Goal: Find contact information: Find contact information

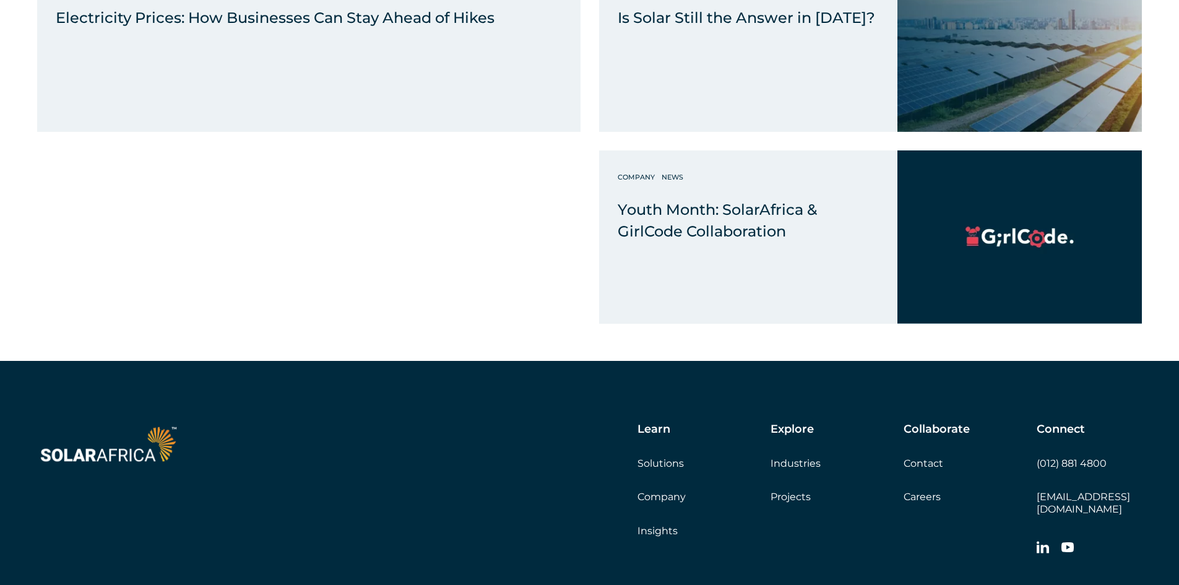
scroll to position [9101, 0]
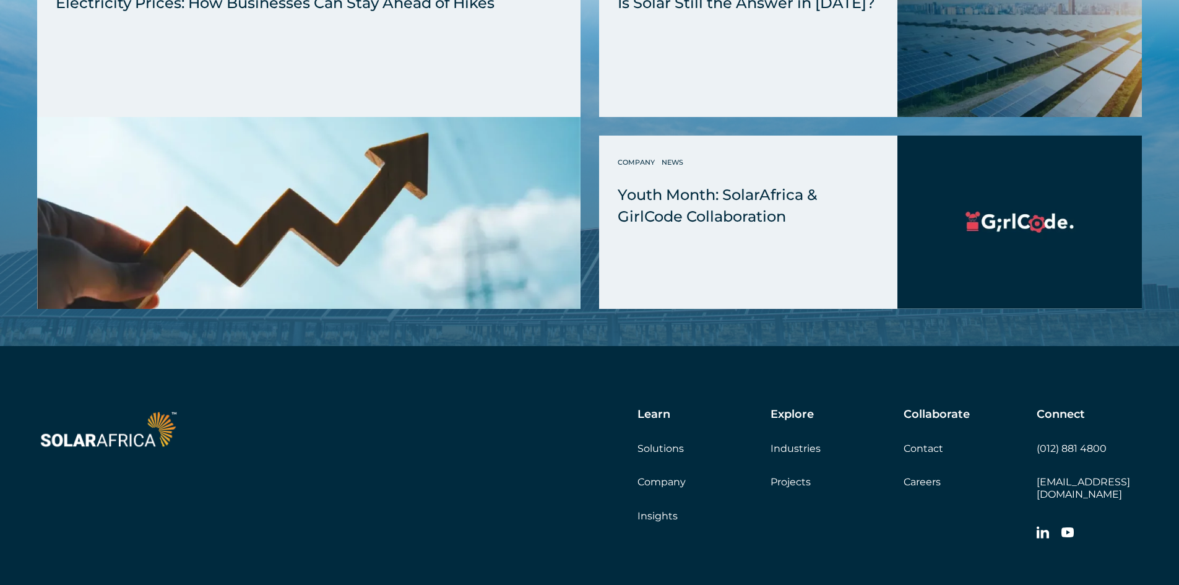
click at [931, 443] on link "Contact" at bounding box center [924, 449] width 40 height 12
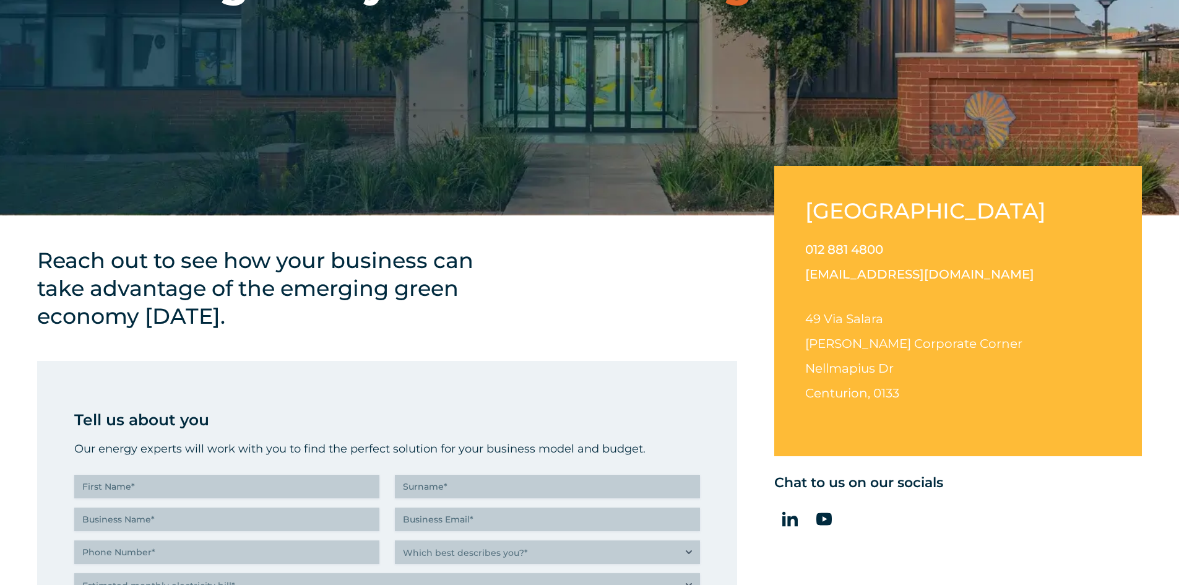
scroll to position [309, 0]
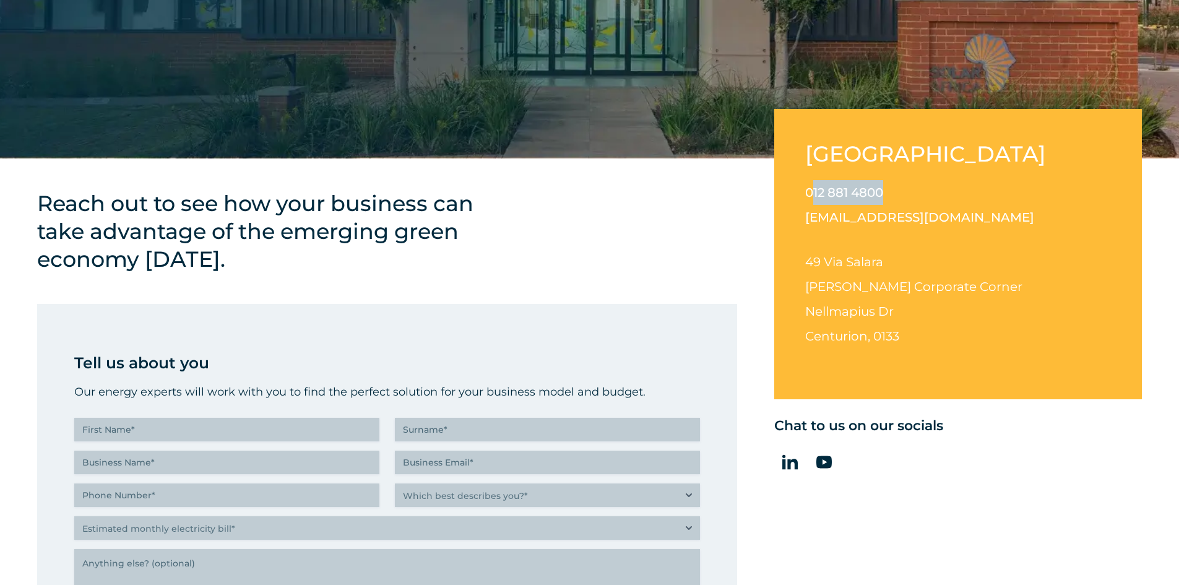
drag, startPoint x: 902, startPoint y: 192, endPoint x: 810, endPoint y: 196, distance: 92.3
click at [810, 196] on p "012 881 4800 info@solarafrica.com" at bounding box center [958, 205] width 306 height 50
copy link "12 881 4800"
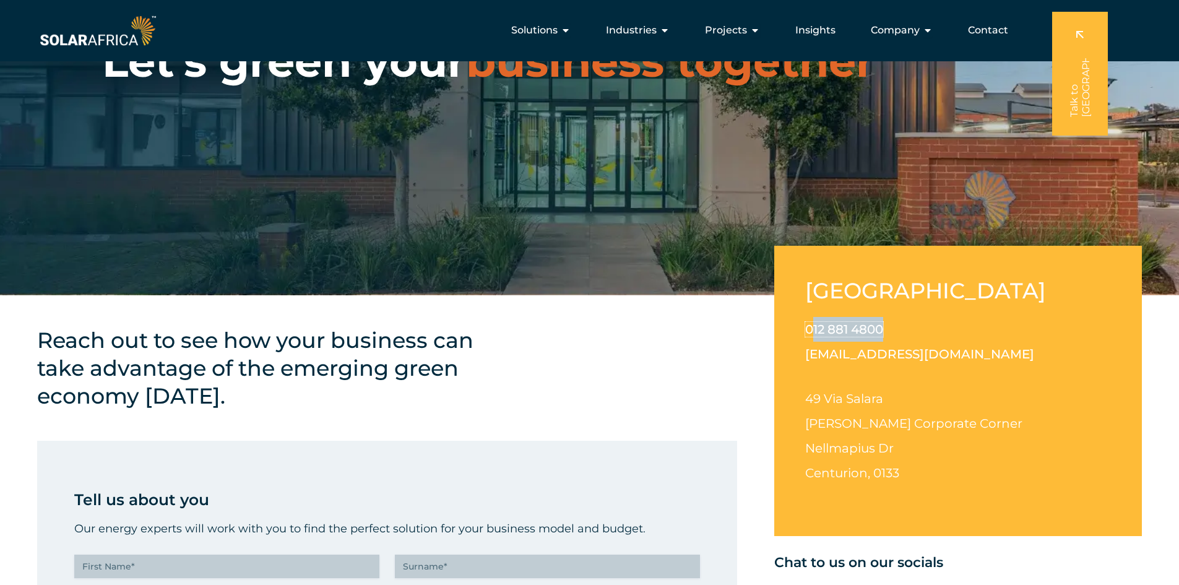
scroll to position [0, 0]
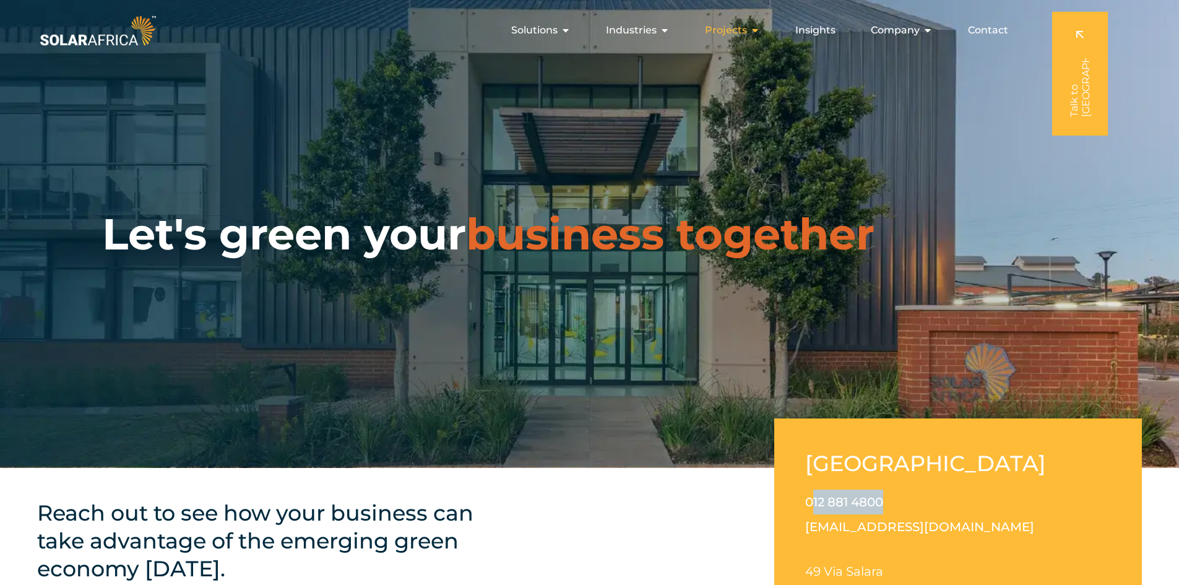
click at [753, 31] on icon "Menu" at bounding box center [755, 30] width 10 height 10
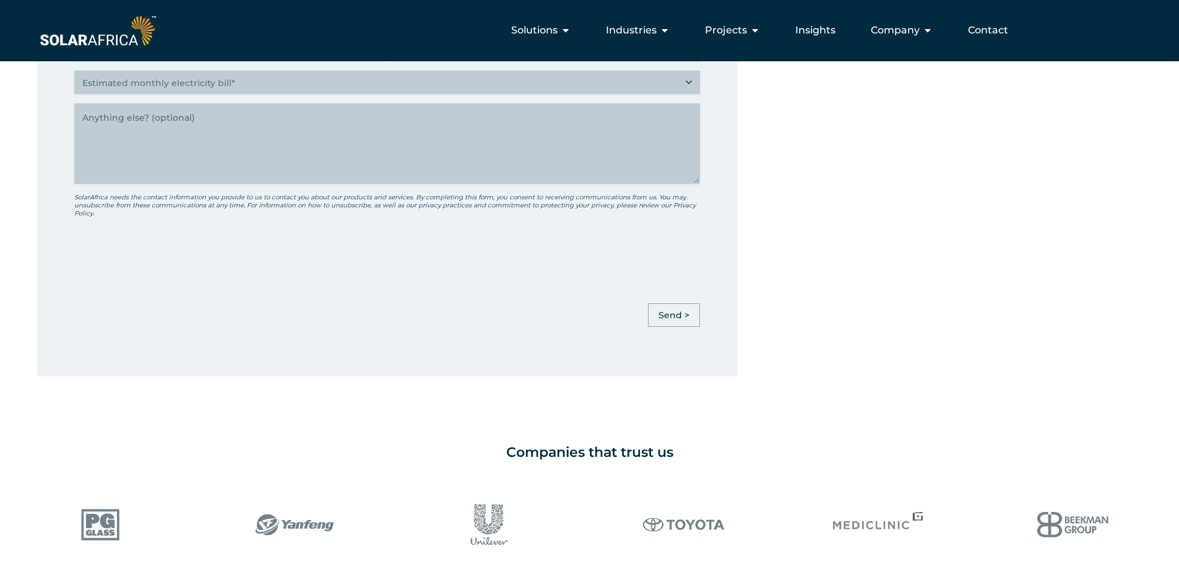
scroll to position [743, 0]
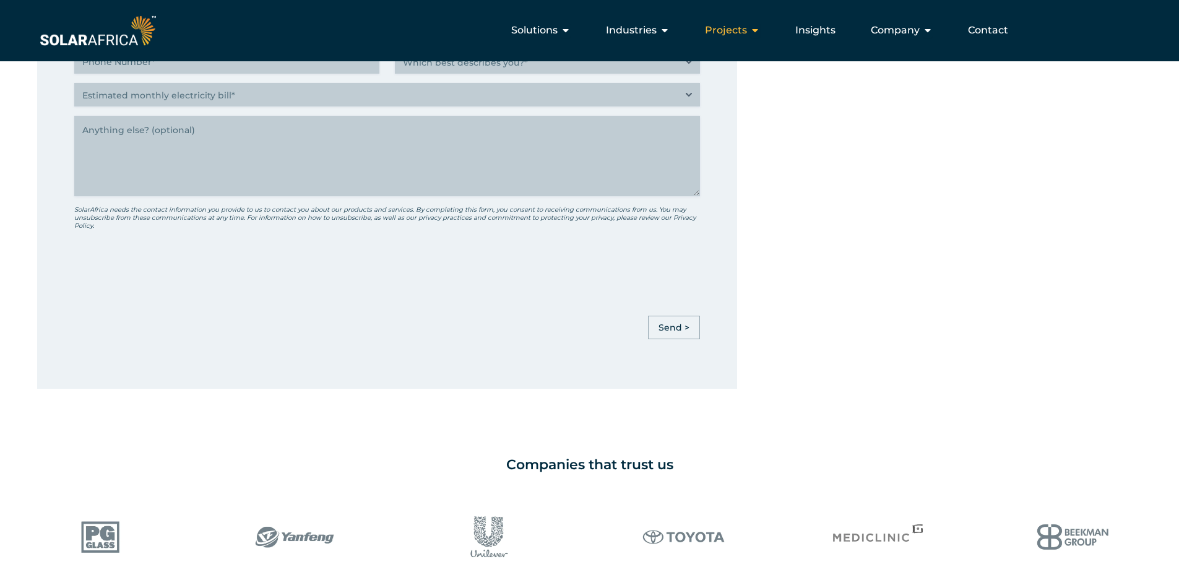
click at [736, 30] on span "Projects" at bounding box center [726, 30] width 42 height 15
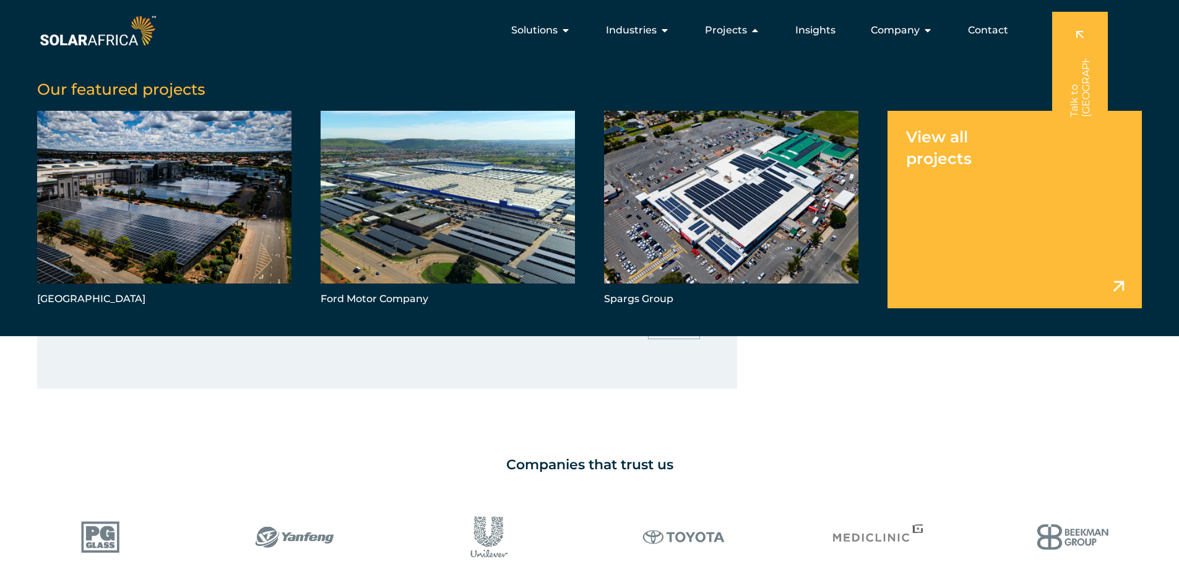
click at [922, 436] on div "Let's green your business together Reach out to see how your business can take …" at bounding box center [589, 370] width 1179 height 2226
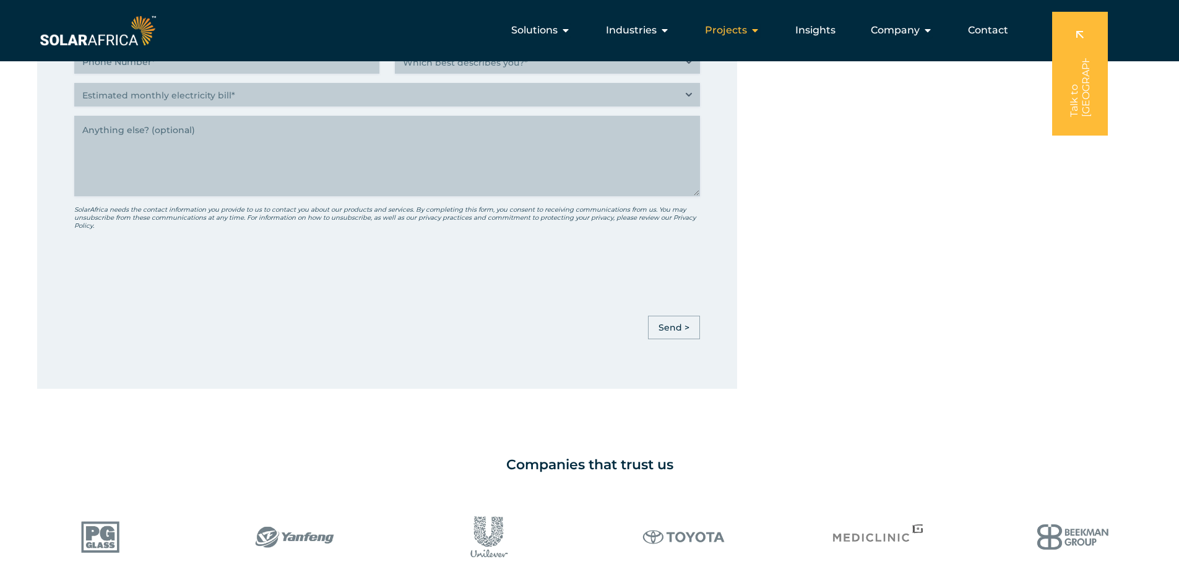
click at [725, 27] on span "Projects" at bounding box center [726, 30] width 42 height 15
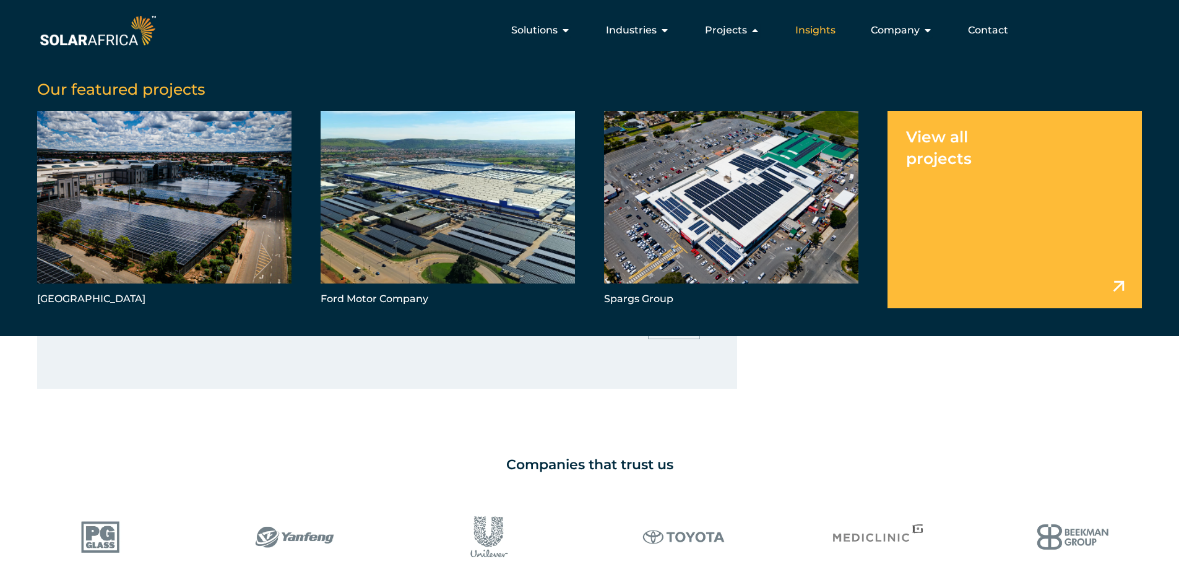
click at [828, 35] on span "Insights" at bounding box center [815, 30] width 40 height 15
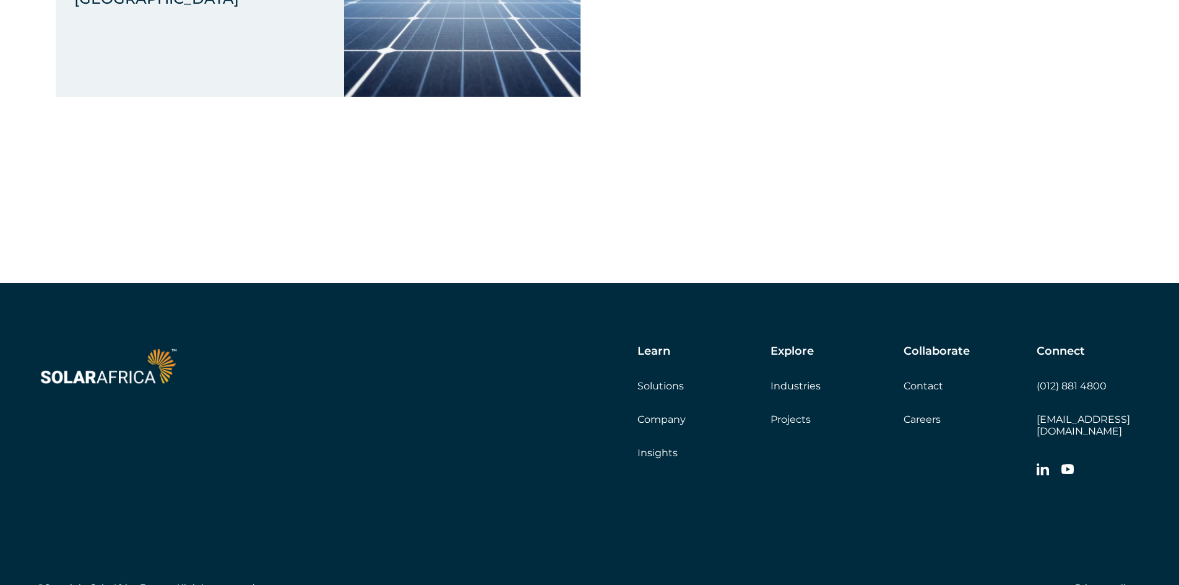
scroll to position [8264, 0]
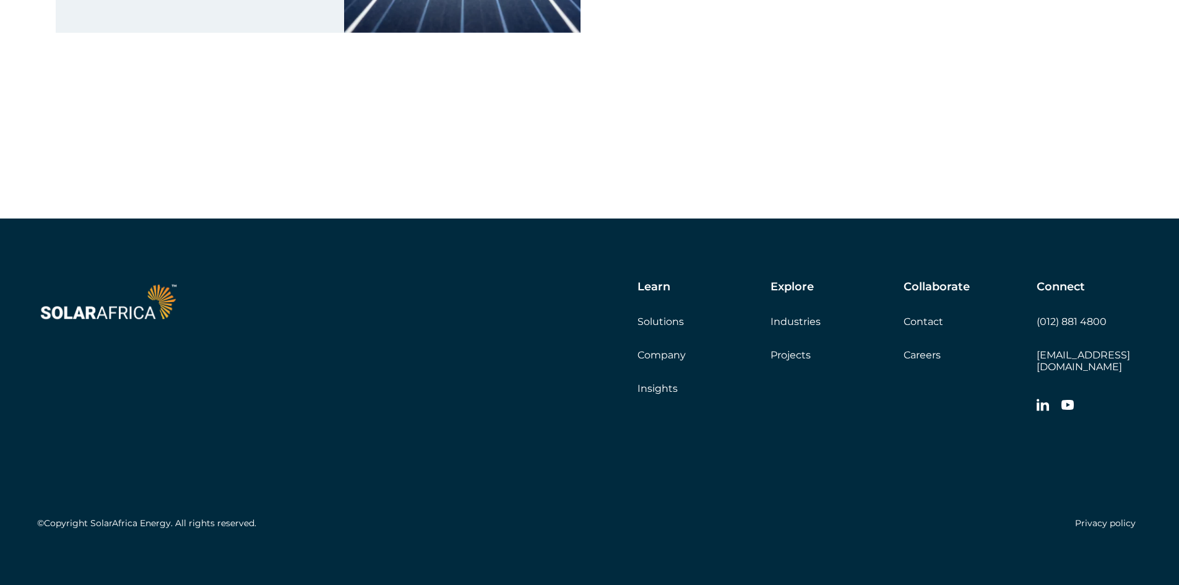
click at [931, 325] on link "Contact" at bounding box center [924, 322] width 40 height 12
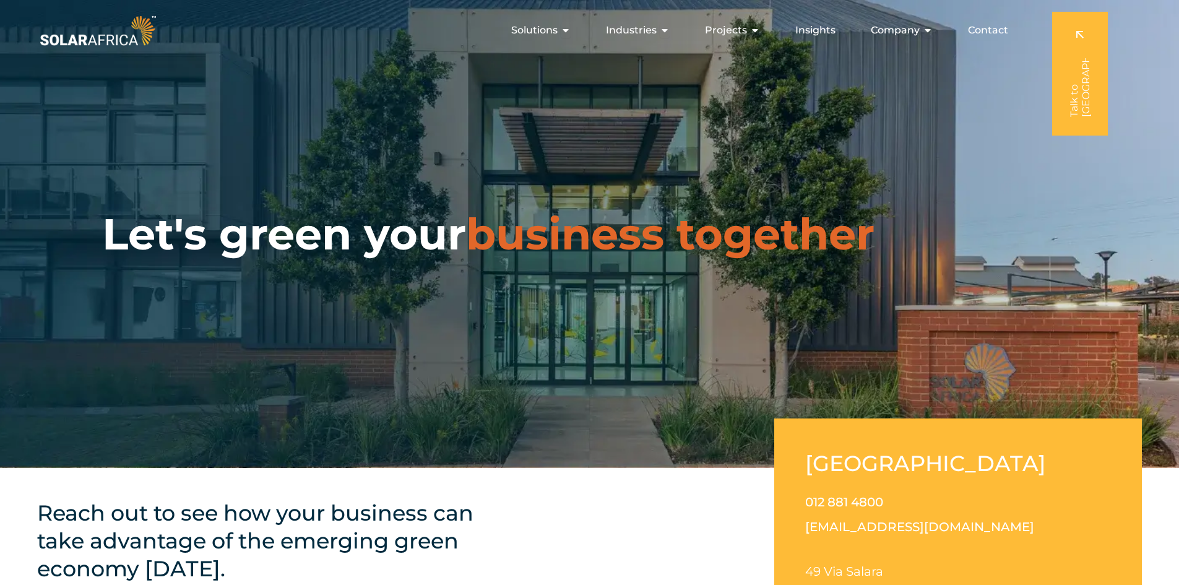
click at [993, 32] on span "Contact" at bounding box center [988, 30] width 40 height 15
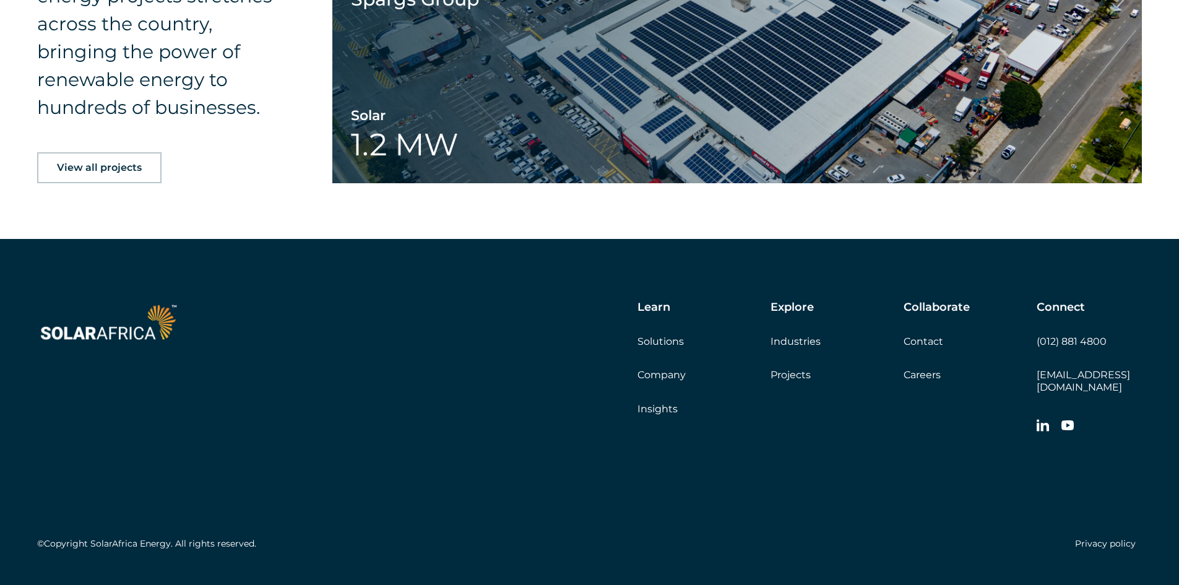
scroll to position [1999, 0]
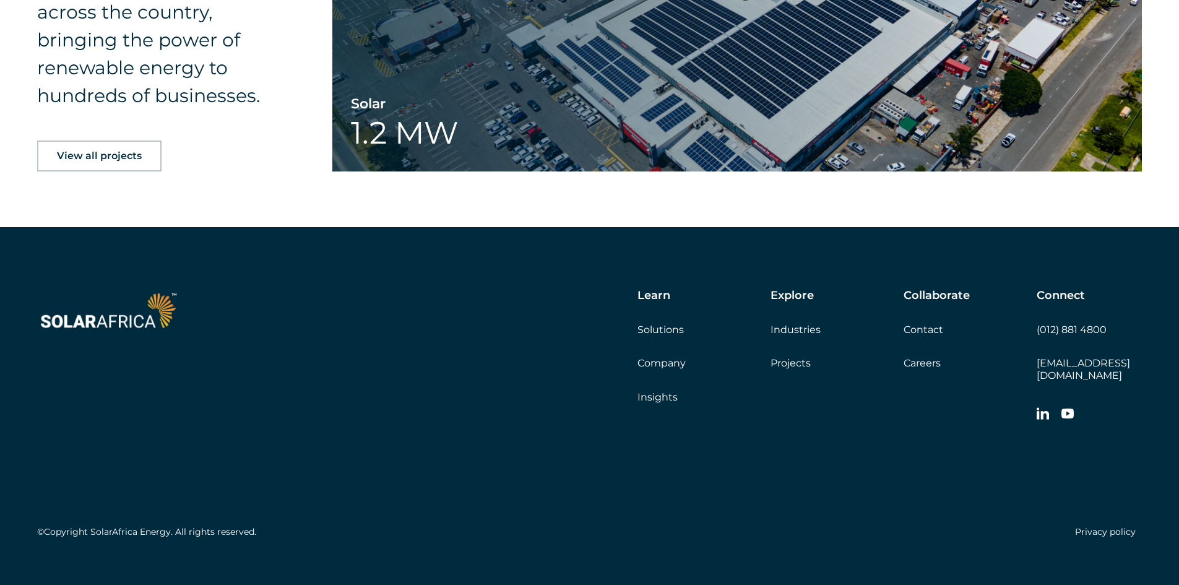
click at [785, 357] on link "Projects" at bounding box center [791, 363] width 40 height 12
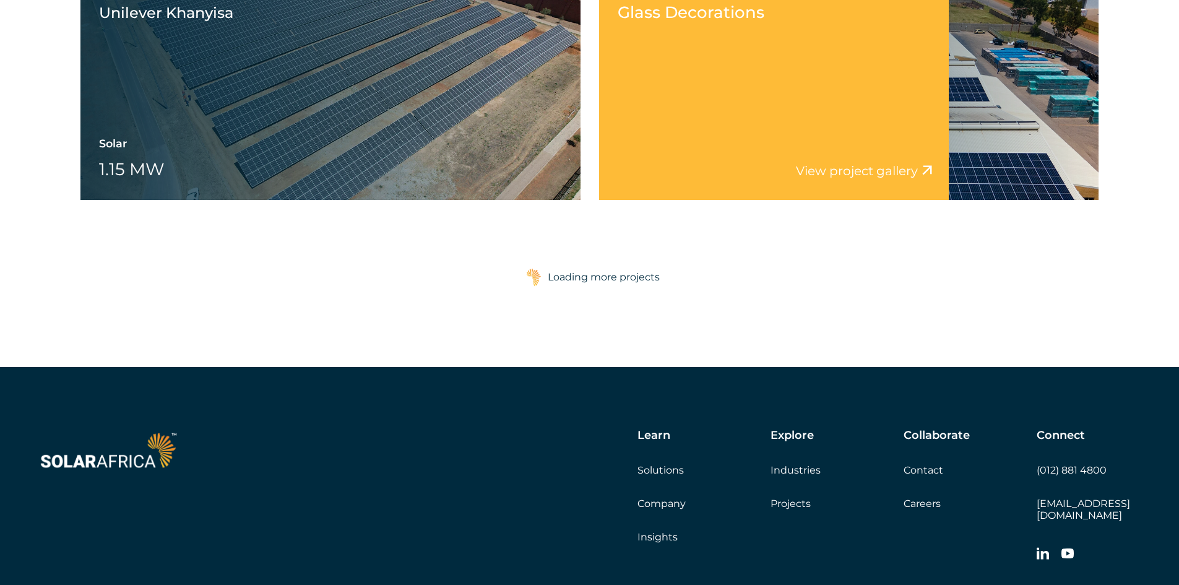
scroll to position [2163, 0]
